Goal: Use online tool/utility: Utilize a website feature to perform a specific function

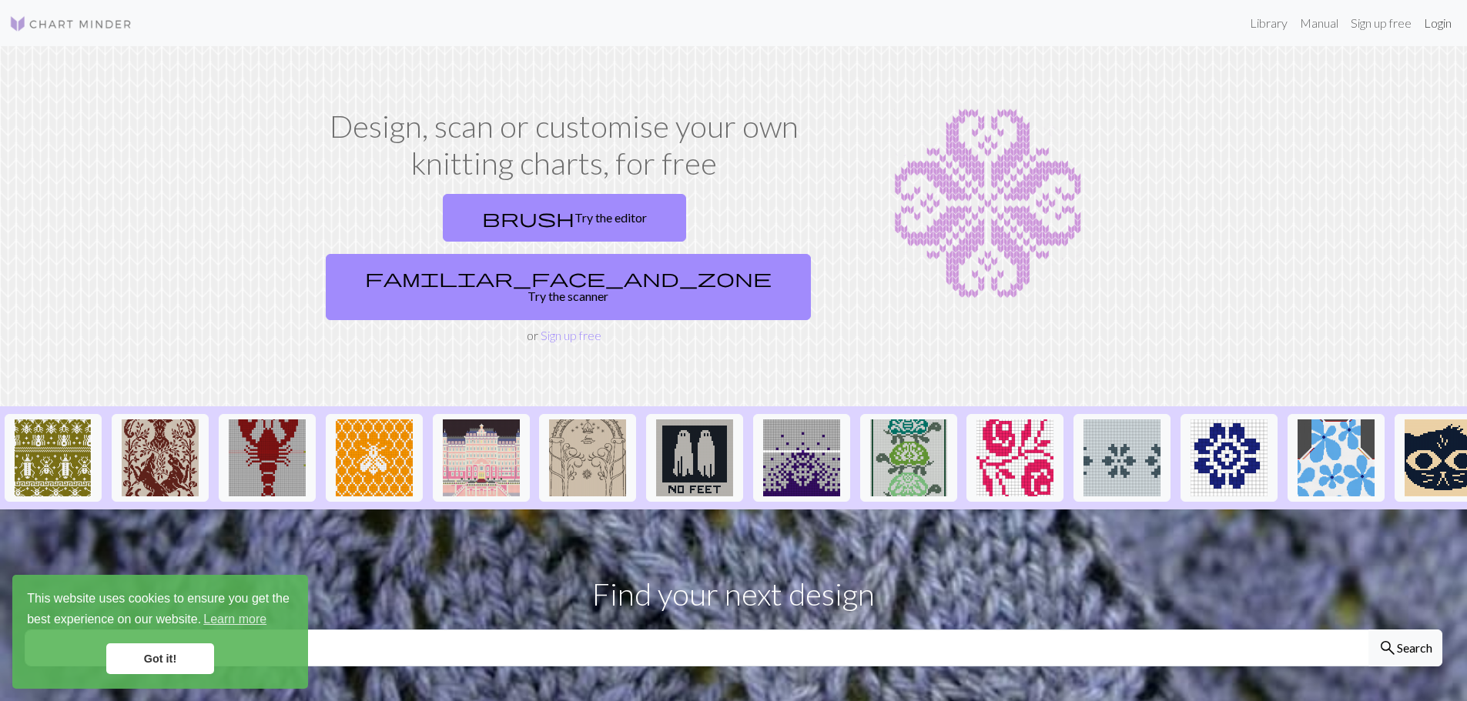
click at [1437, 22] on link "Login" at bounding box center [1437, 23] width 40 height 31
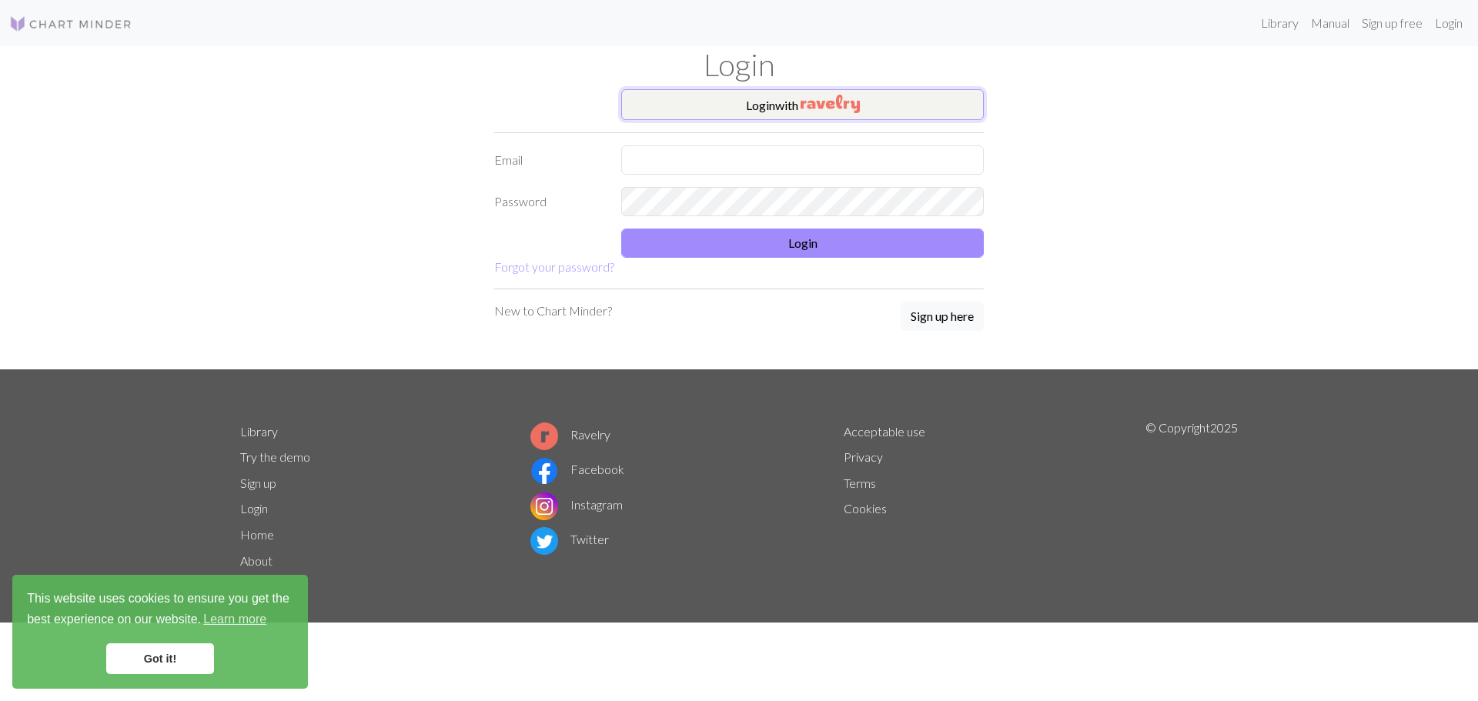
click at [855, 99] on img "button" at bounding box center [830, 104] width 59 height 18
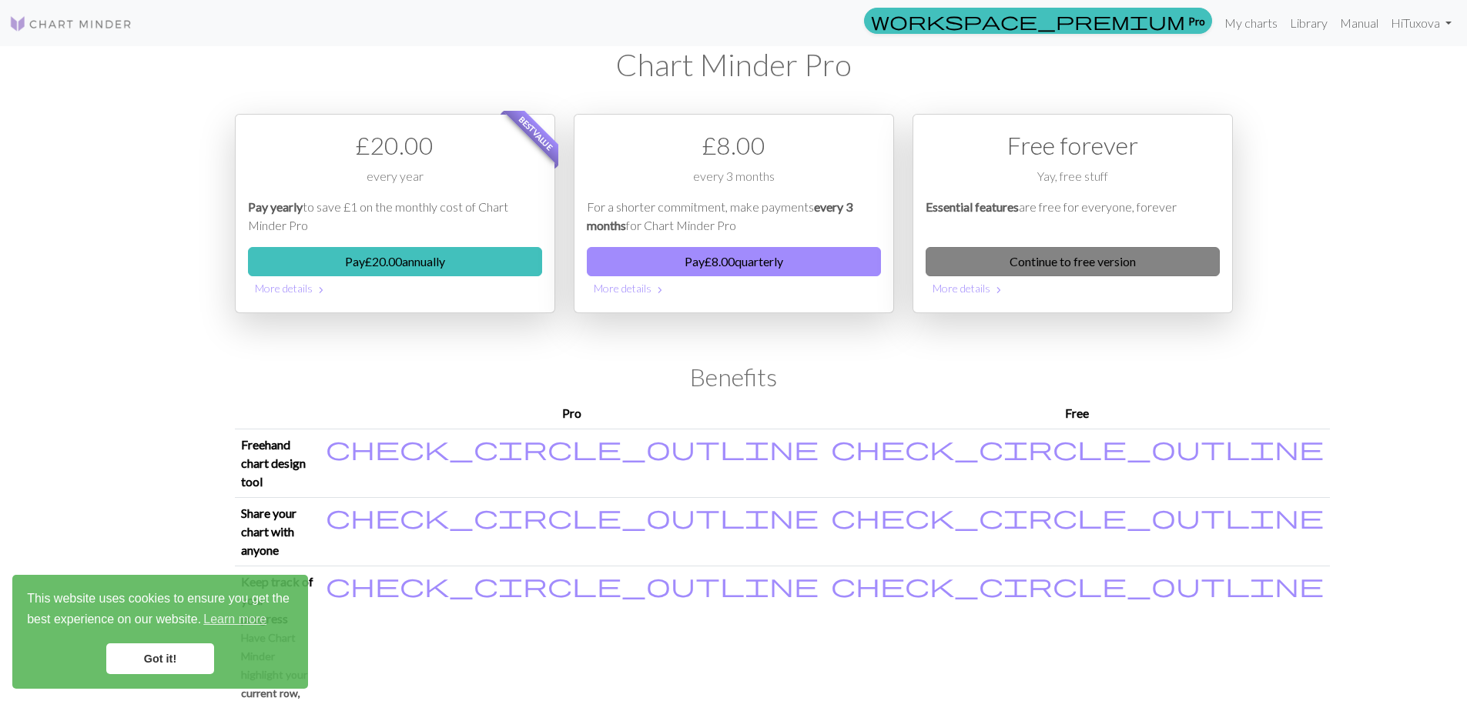
click at [1101, 259] on link "Continue to free version" at bounding box center [1072, 261] width 294 height 29
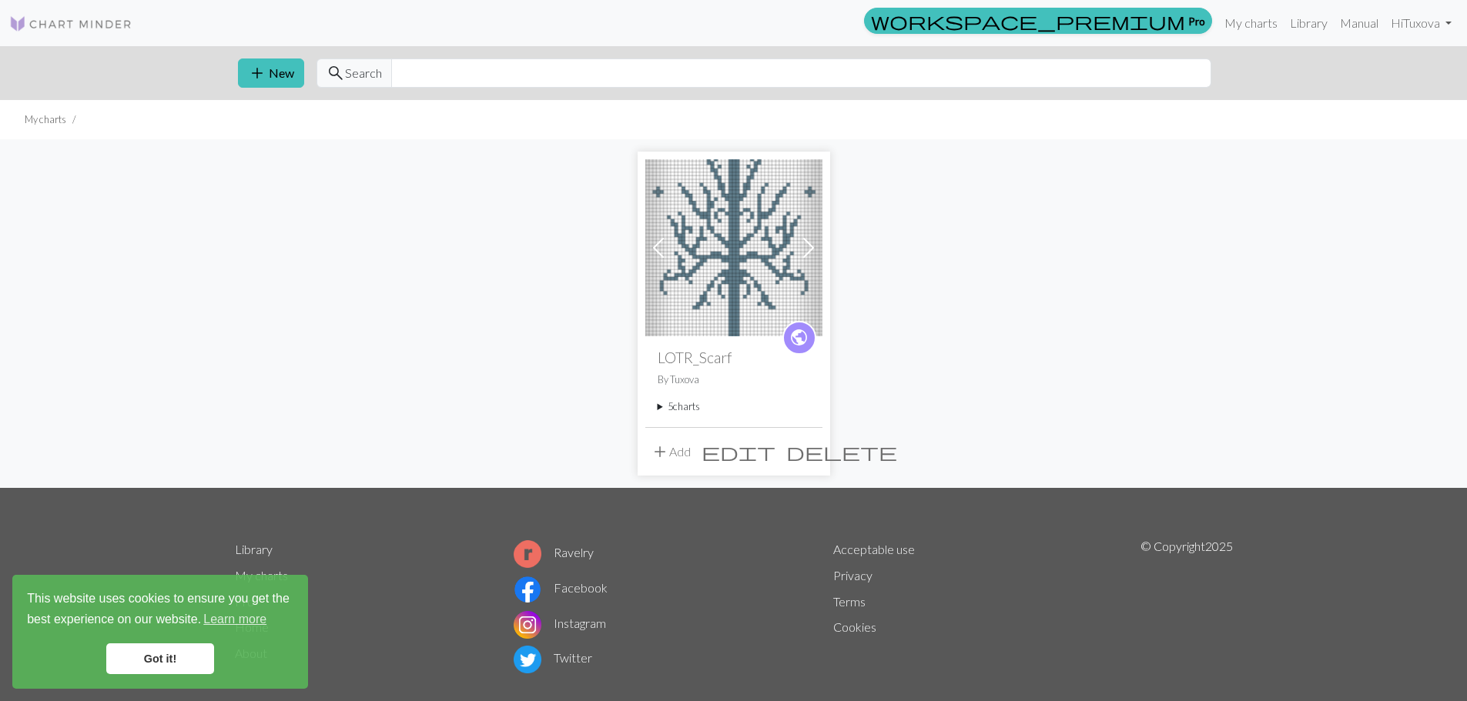
click at [814, 246] on span at bounding box center [808, 248] width 25 height 25
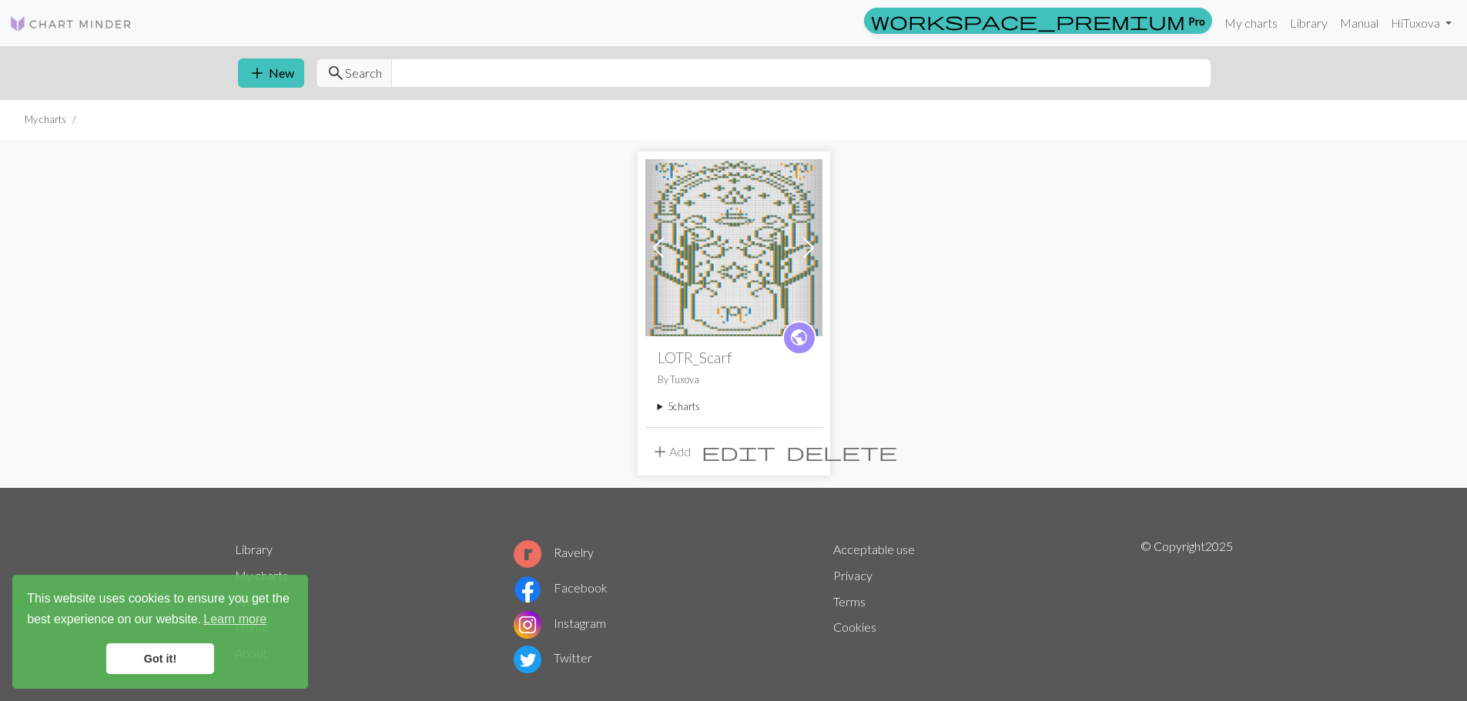
click at [814, 246] on span at bounding box center [808, 248] width 25 height 25
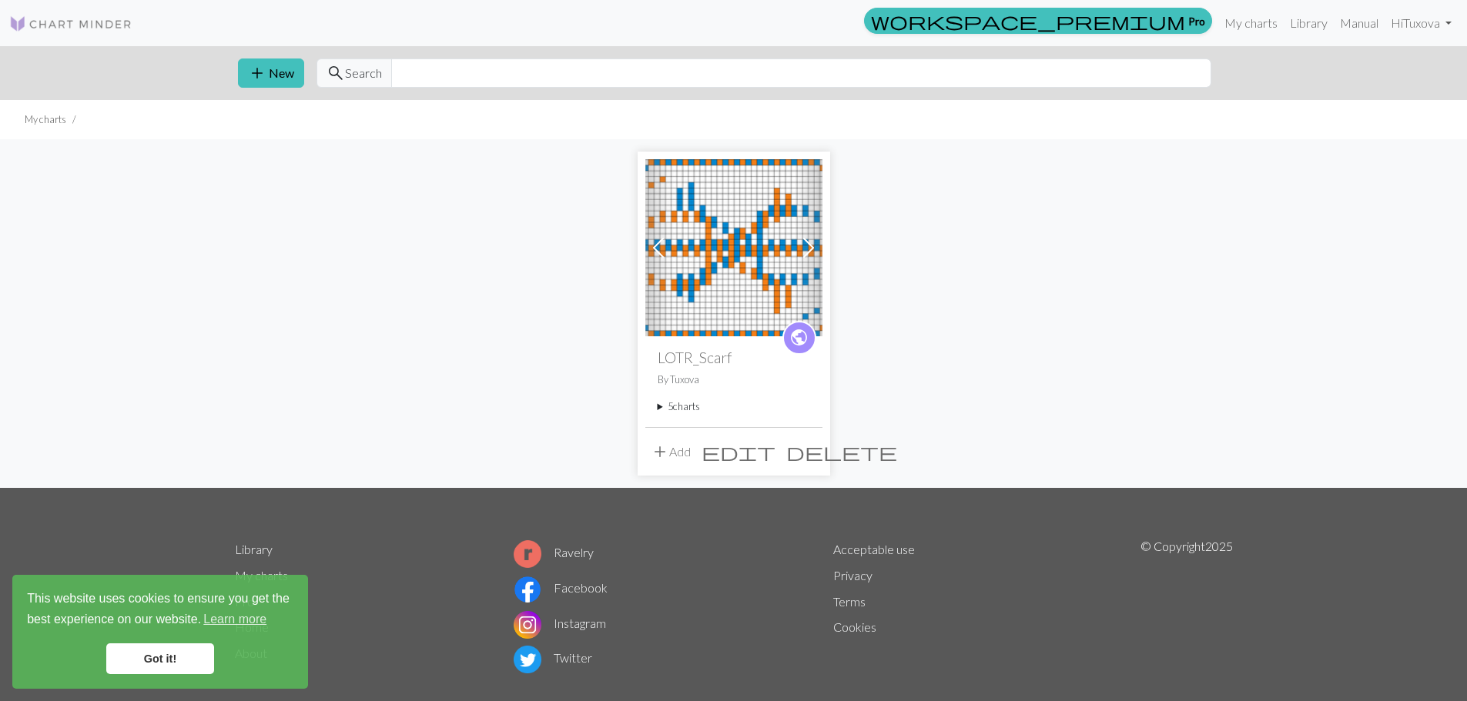
click at [814, 246] on span at bounding box center [808, 248] width 25 height 25
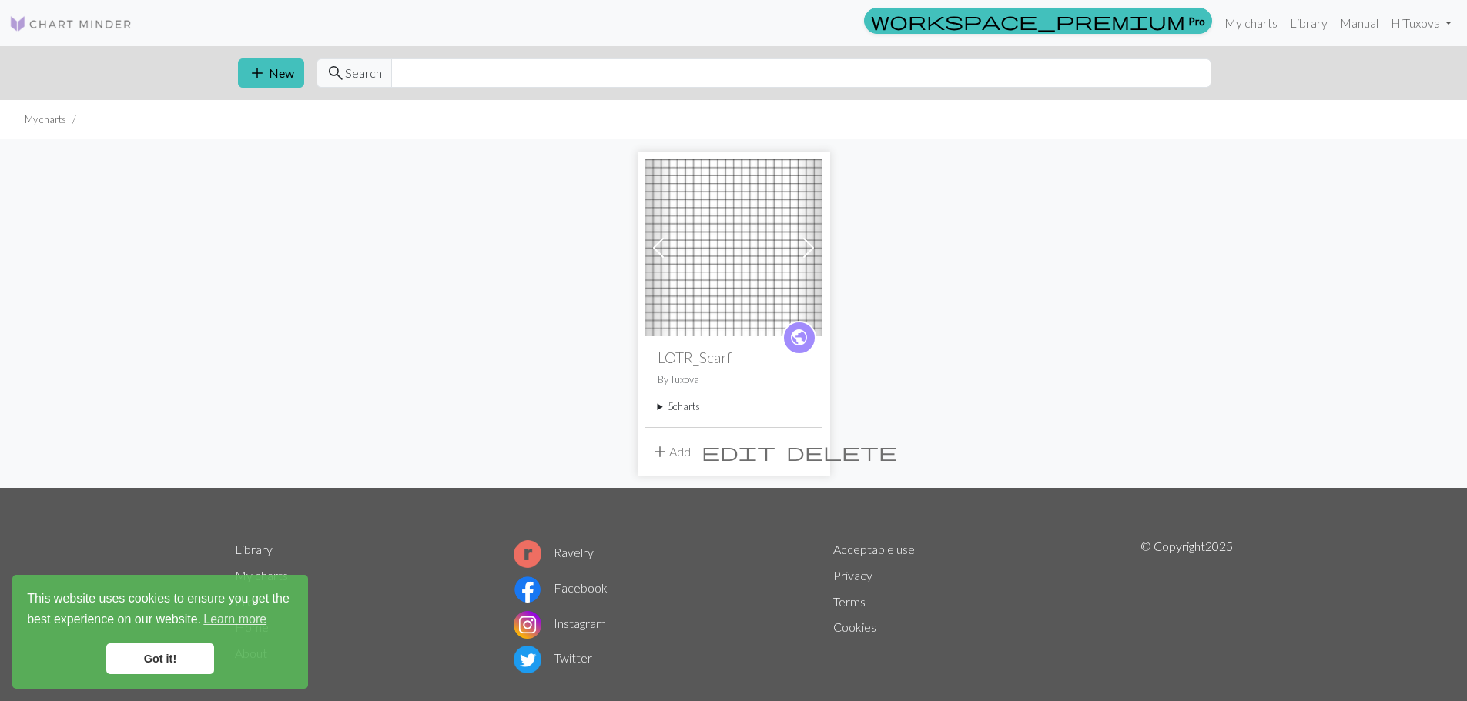
click at [688, 408] on summary "5 charts" at bounding box center [733, 407] width 152 height 15
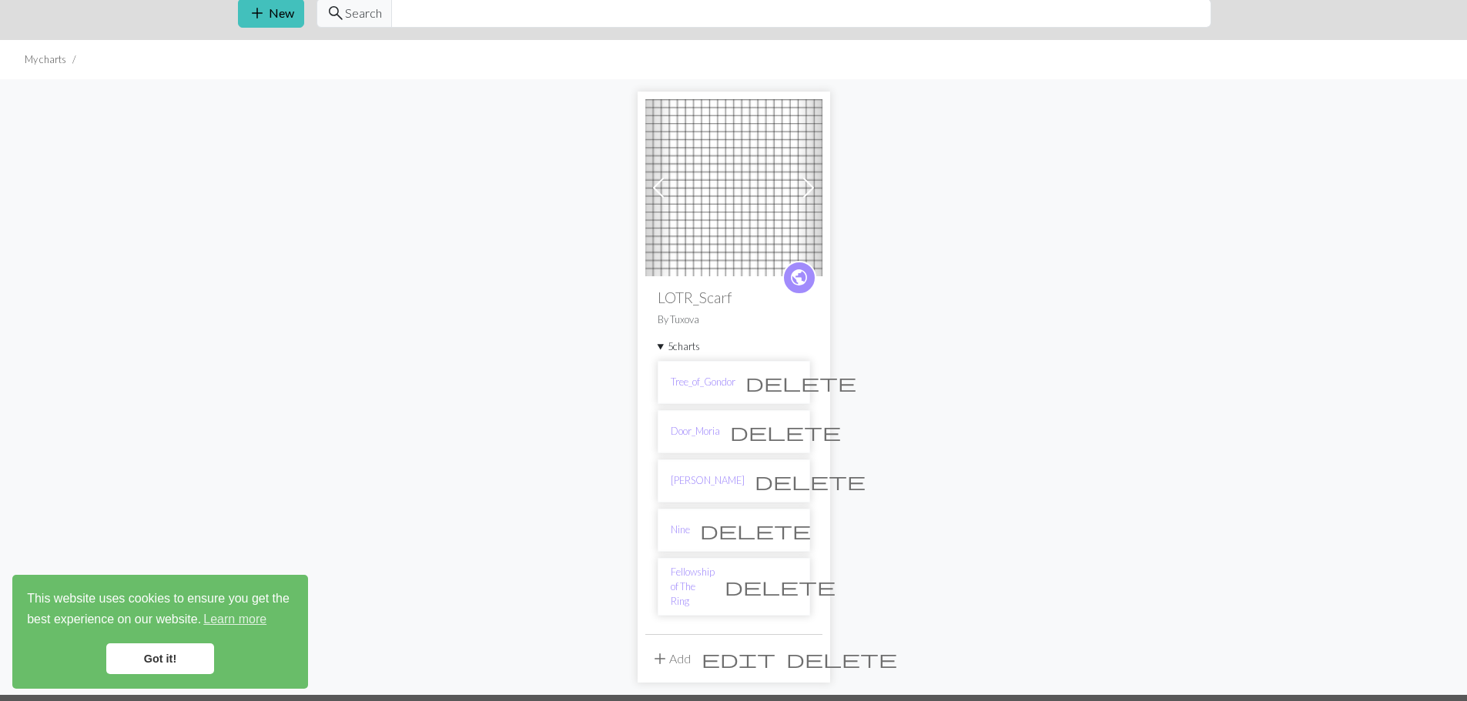
scroll to position [75, 0]
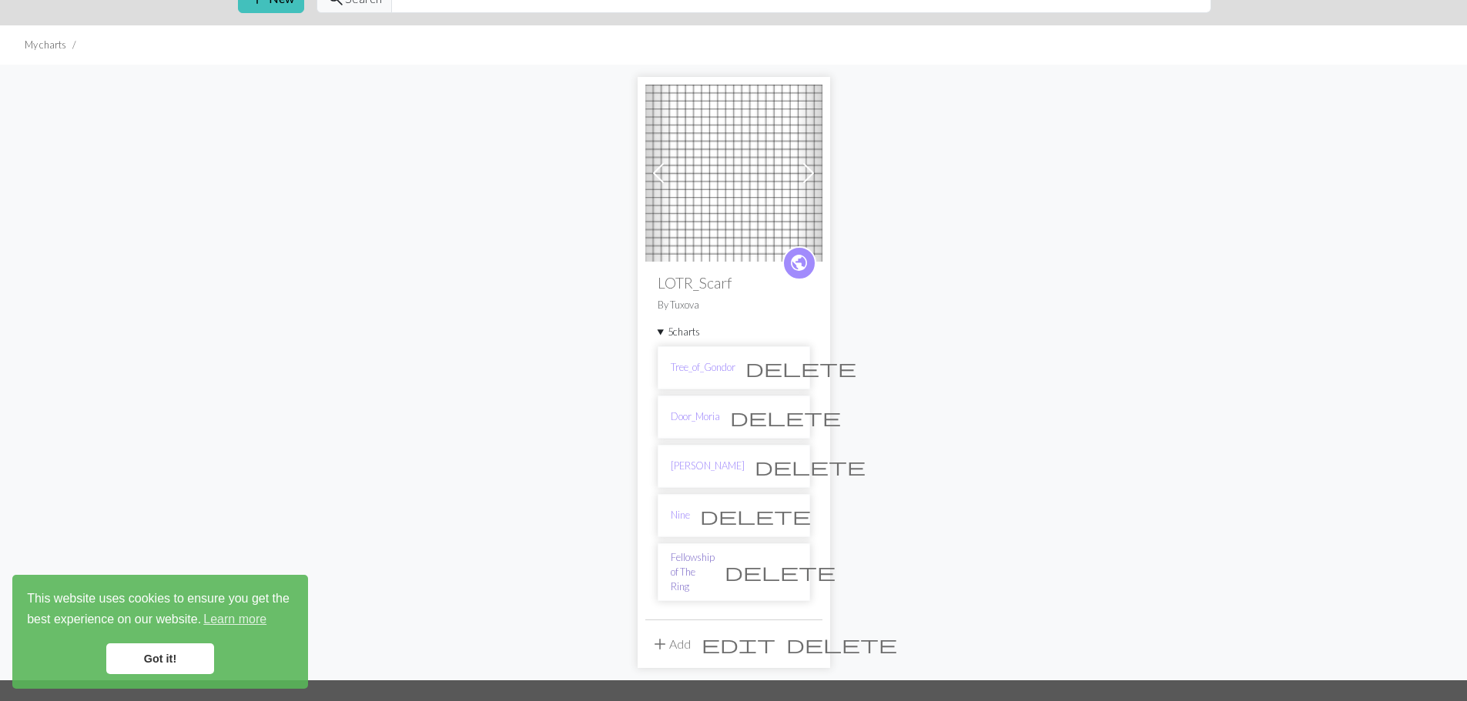
click at [691, 560] on link "Fellowship of The Ring" at bounding box center [693, 572] width 44 height 45
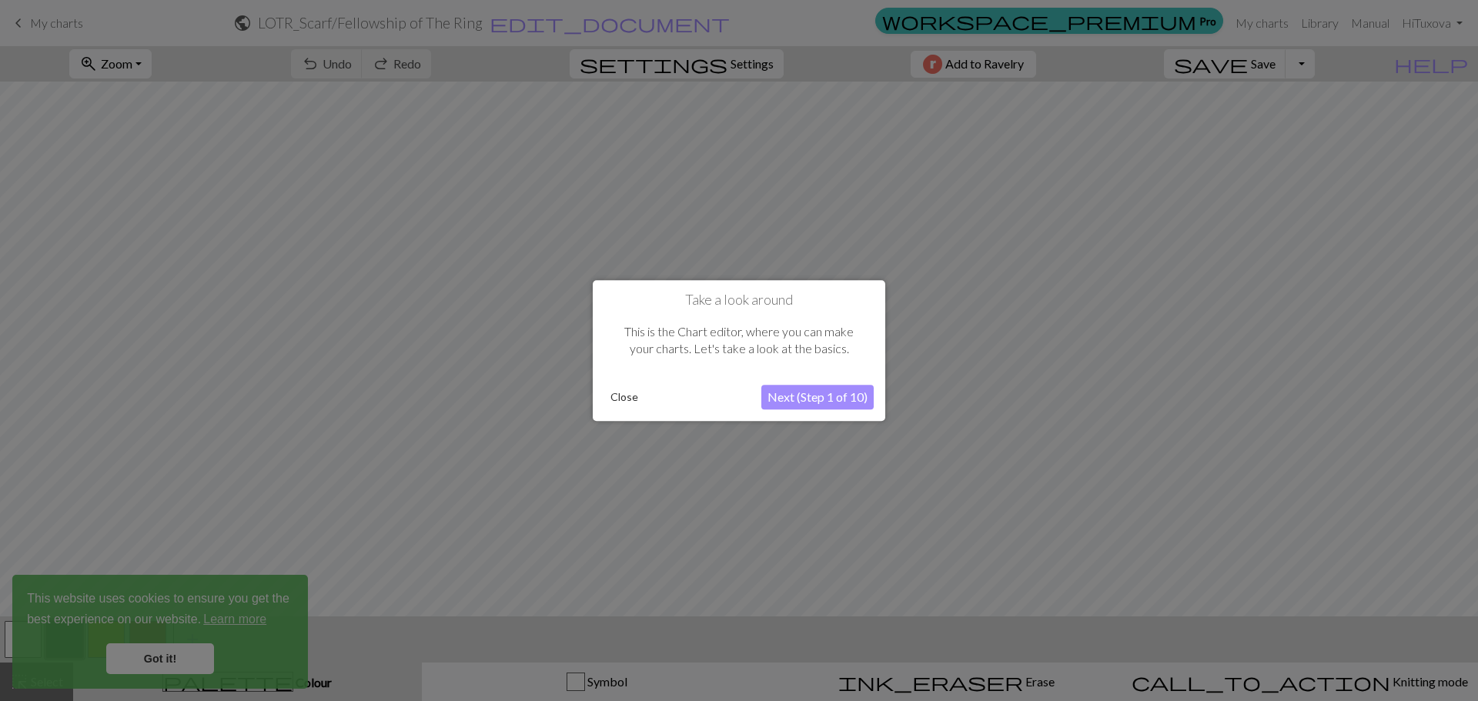
click at [623, 401] on button "Close" at bounding box center [624, 397] width 40 height 23
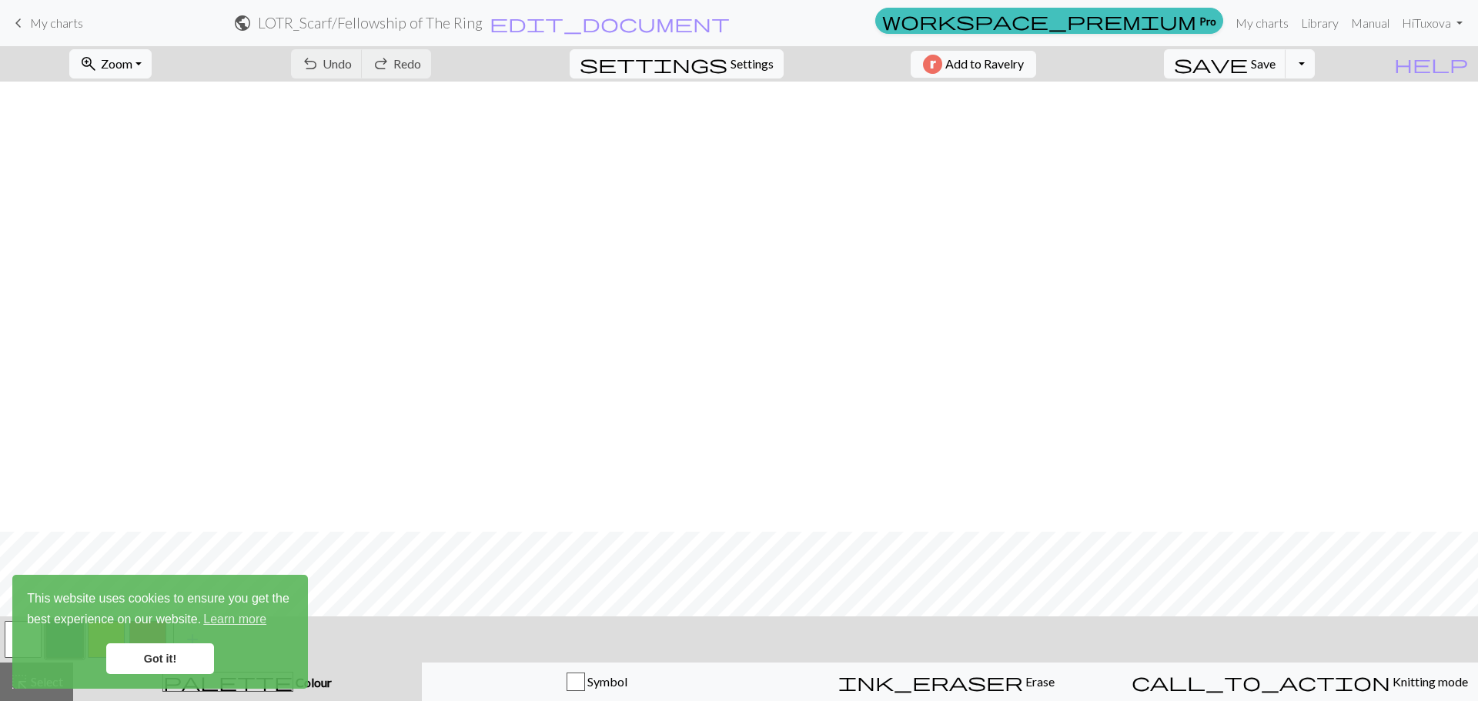
scroll to position [1396, 0]
click at [159, 660] on link "Got it!" at bounding box center [160, 659] width 108 height 31
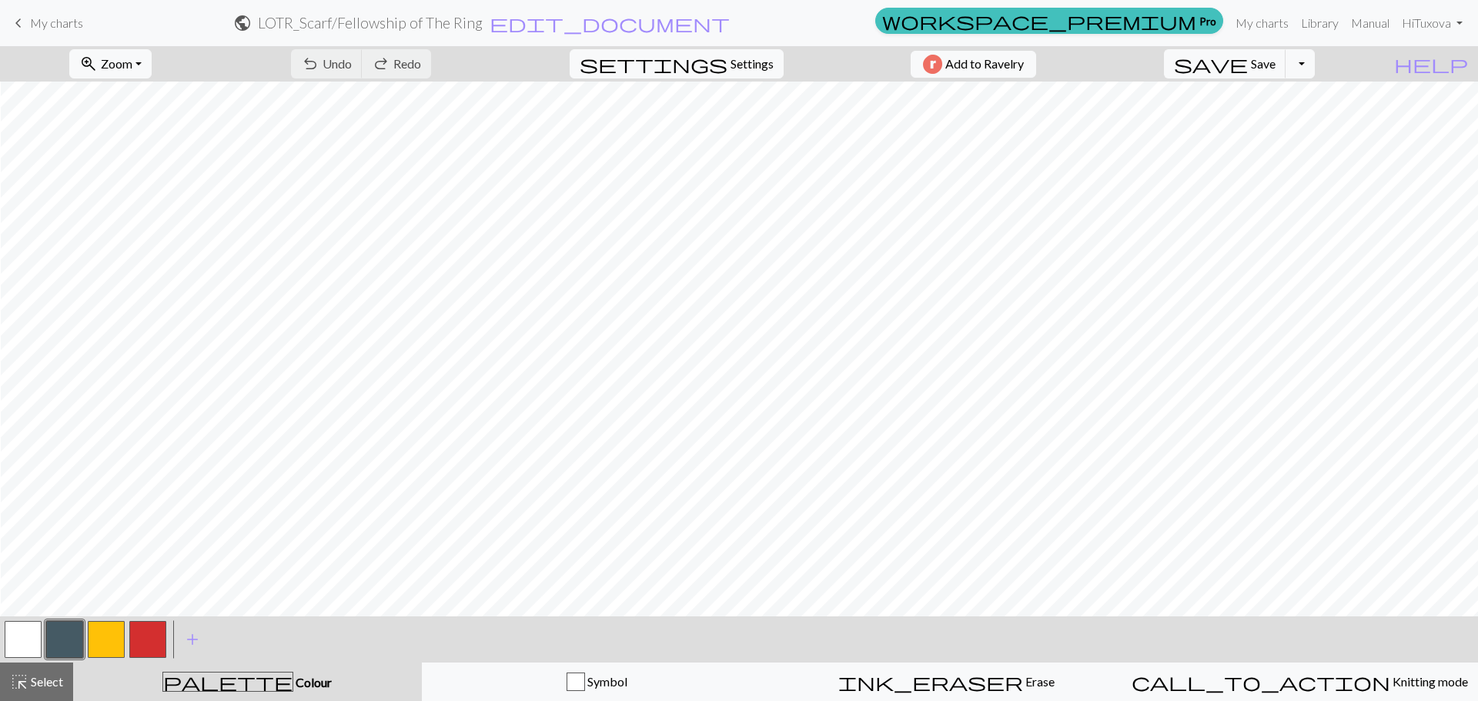
scroll to position [2563, 1]
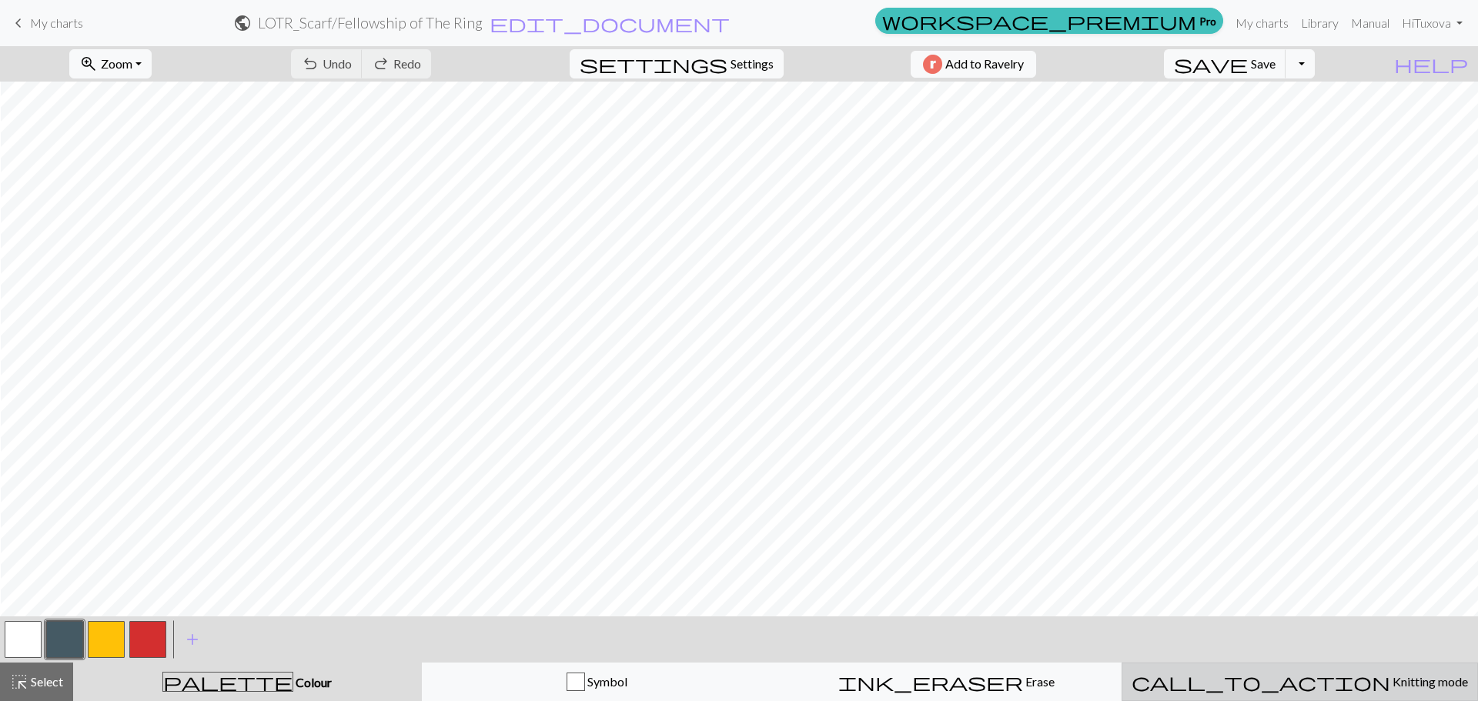
click at [1390, 674] on span "Knitting mode" at bounding box center [1429, 681] width 78 height 15
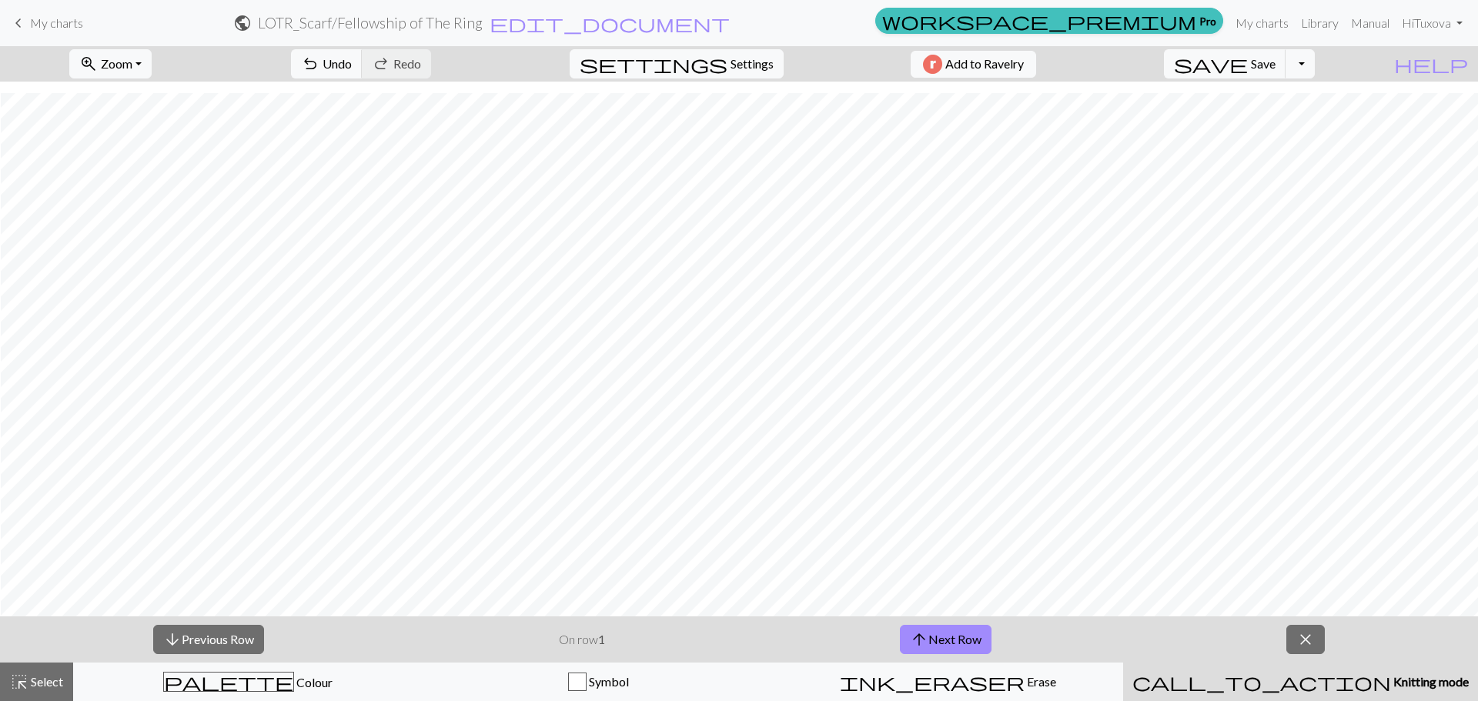
scroll to position [2718, 1]
click at [979, 643] on button "arrow_upward Next Row" at bounding box center [946, 639] width 92 height 29
click at [982, 645] on button "arrow_upward Next Row" at bounding box center [946, 639] width 92 height 29
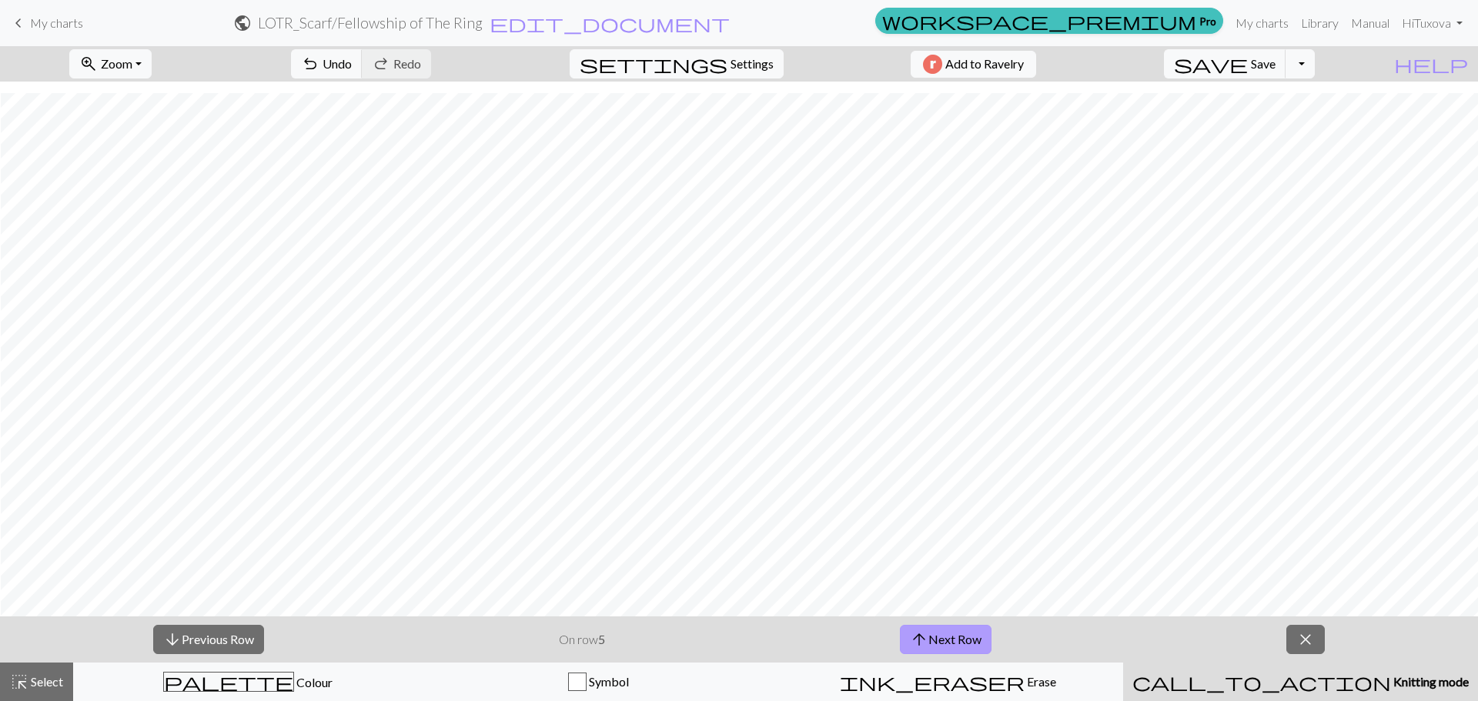
click at [982, 645] on button "arrow_upward Next Row" at bounding box center [946, 639] width 92 height 29
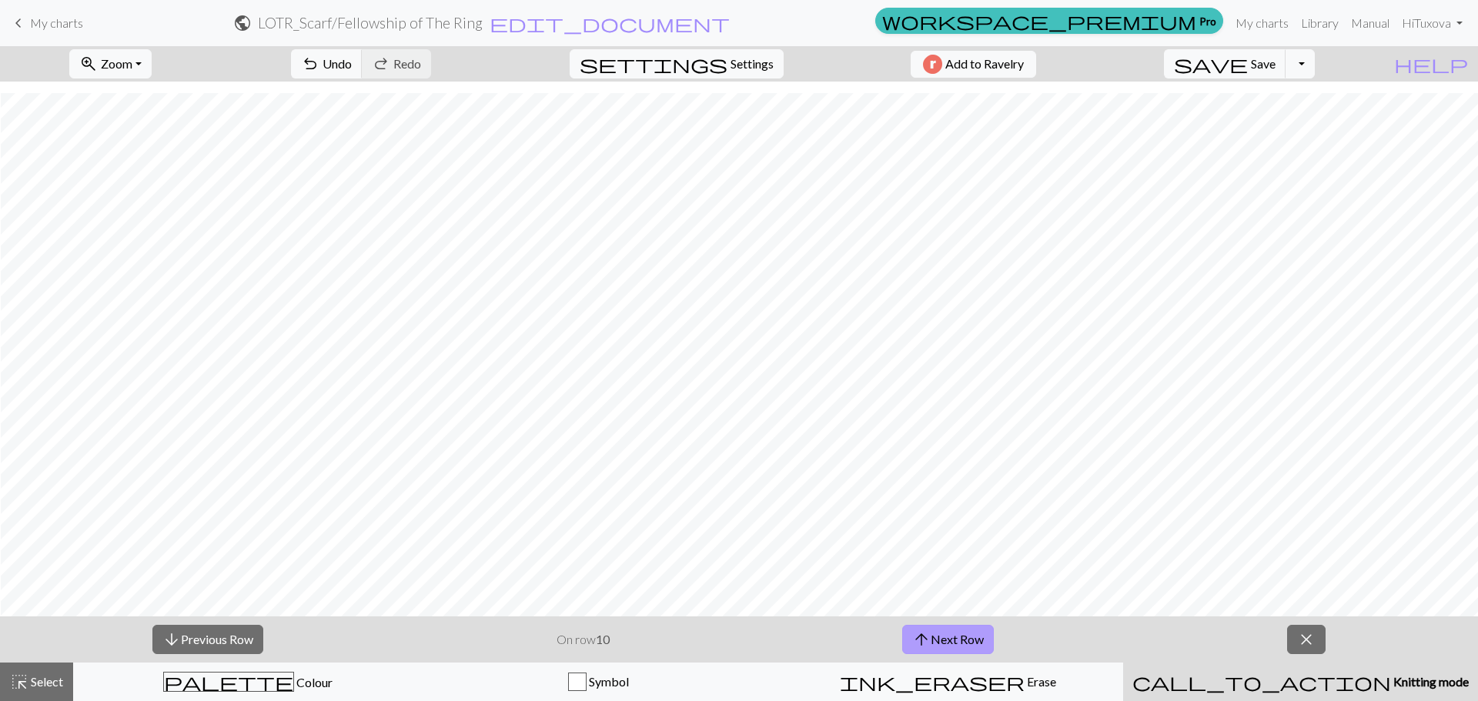
click at [982, 645] on button "arrow_upward Next Row" at bounding box center [948, 639] width 92 height 29
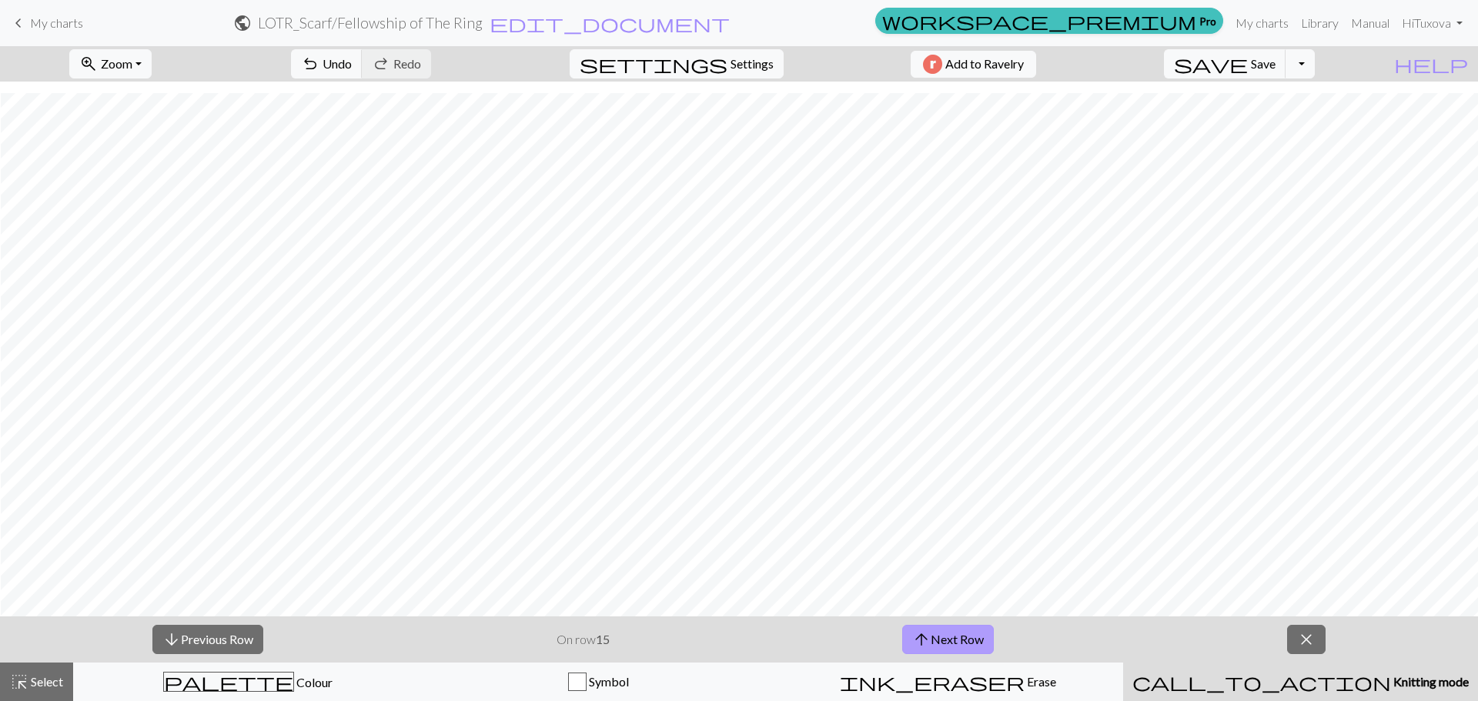
click at [982, 645] on button "arrow_upward Next Row" at bounding box center [948, 639] width 92 height 29
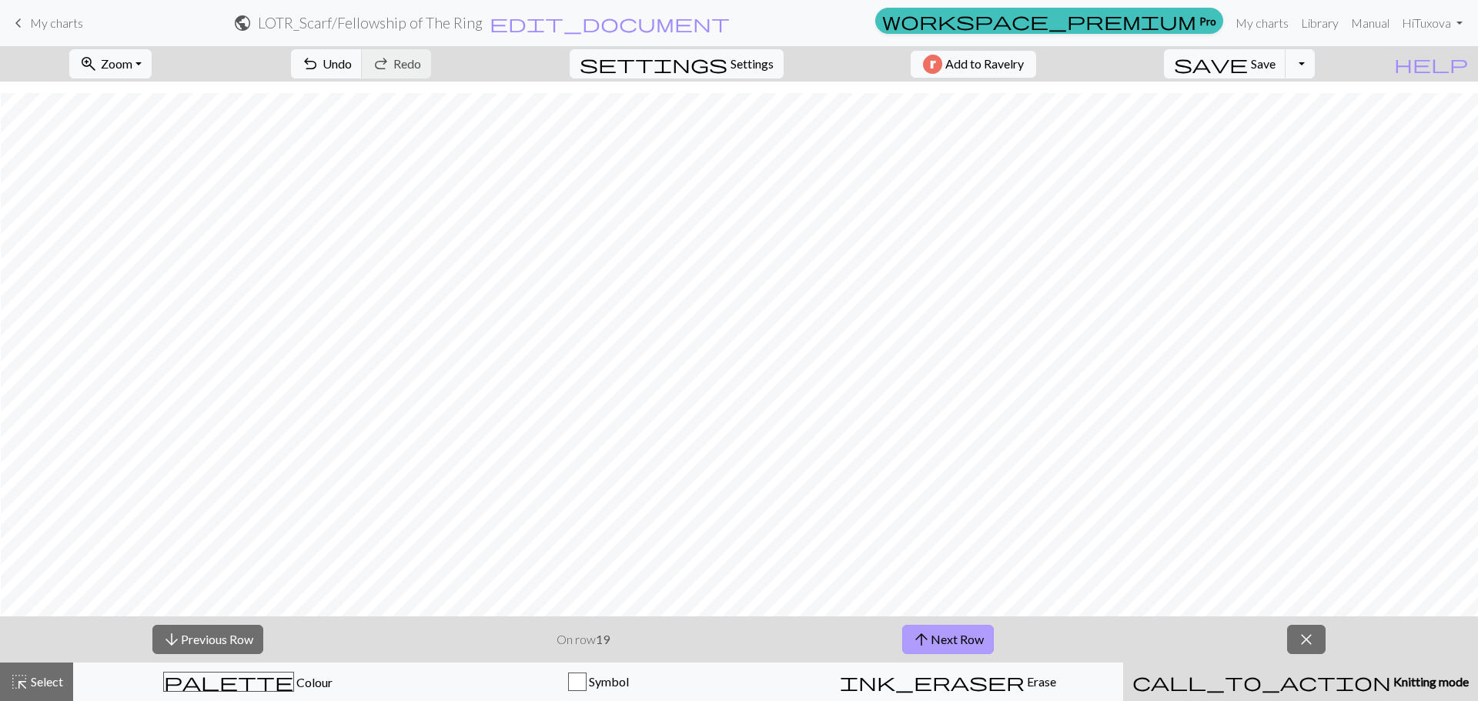
click at [982, 645] on button "arrow_upward Next Row" at bounding box center [948, 639] width 92 height 29
click at [955, 639] on button "arrow_upward Next Row" at bounding box center [948, 639] width 92 height 29
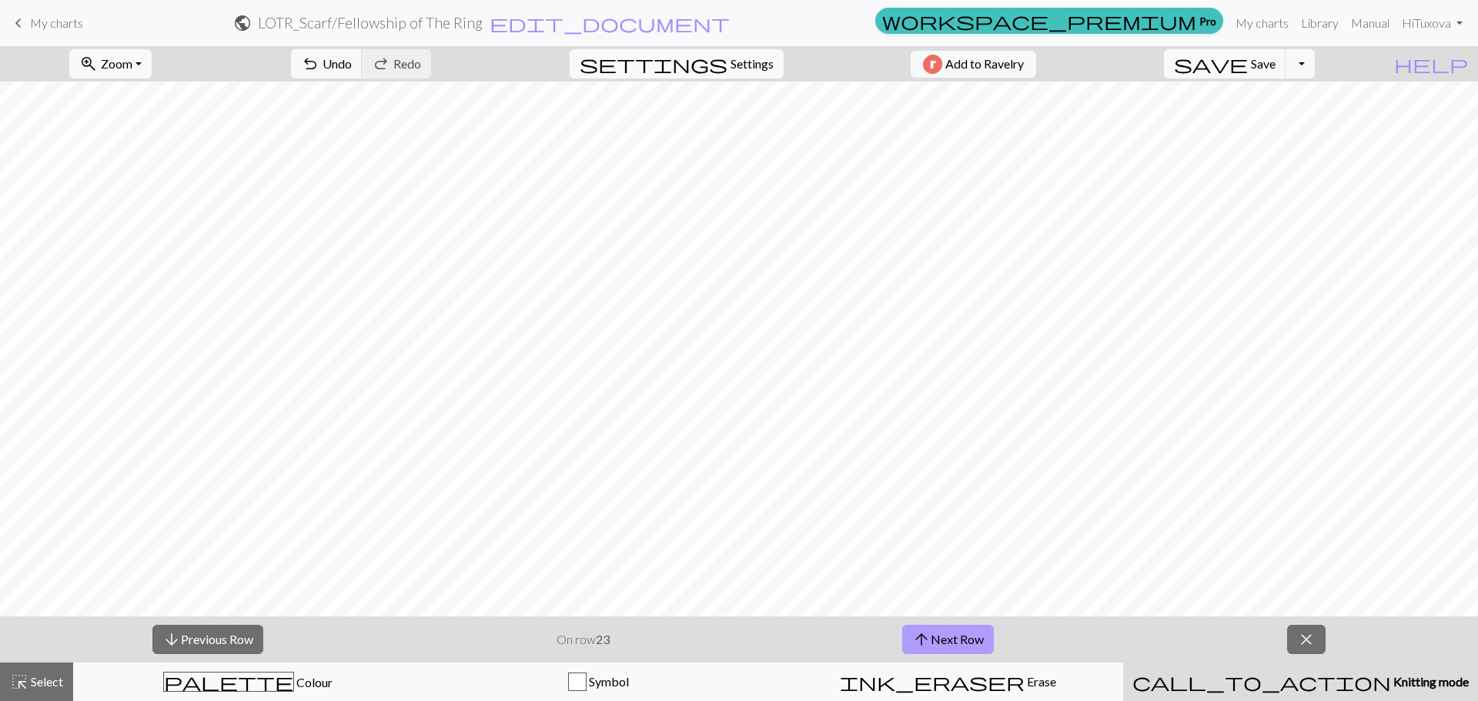
click at [955, 639] on button "arrow_upward Next Row" at bounding box center [948, 639] width 92 height 29
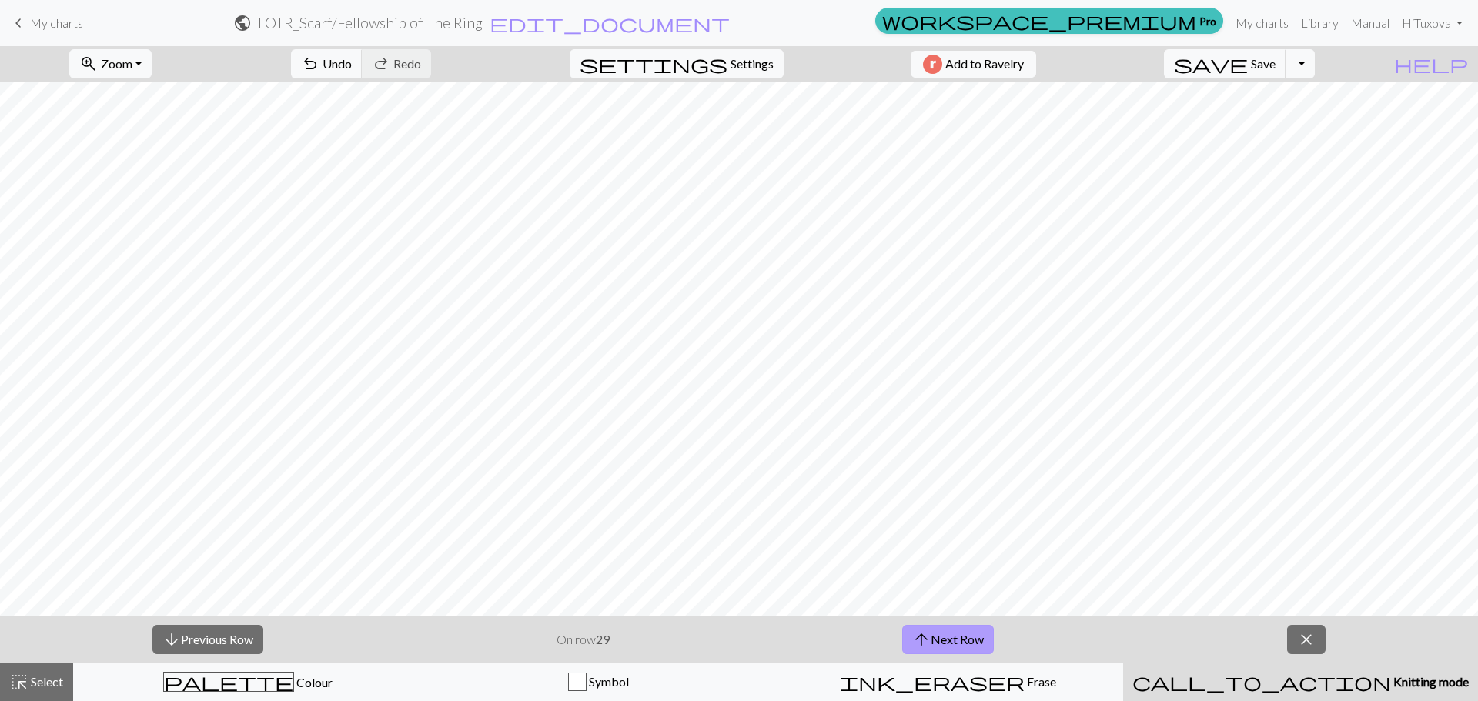
click at [955, 639] on button "arrow_upward Next Row" at bounding box center [948, 639] width 92 height 29
click at [948, 632] on button "arrow_upward Next Row" at bounding box center [948, 639] width 92 height 29
click at [971, 637] on button "arrow_upward Next Row" at bounding box center [948, 639] width 92 height 29
